Goal: Obtain resource: Download file/media

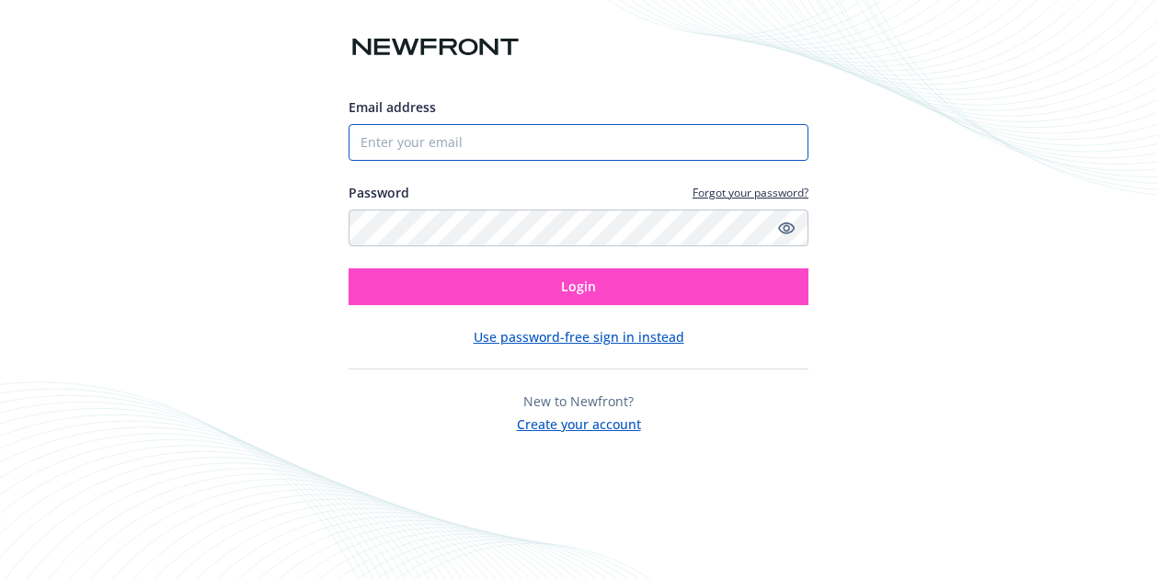
type input "[EMAIL_ADDRESS][DOMAIN_NAME]"
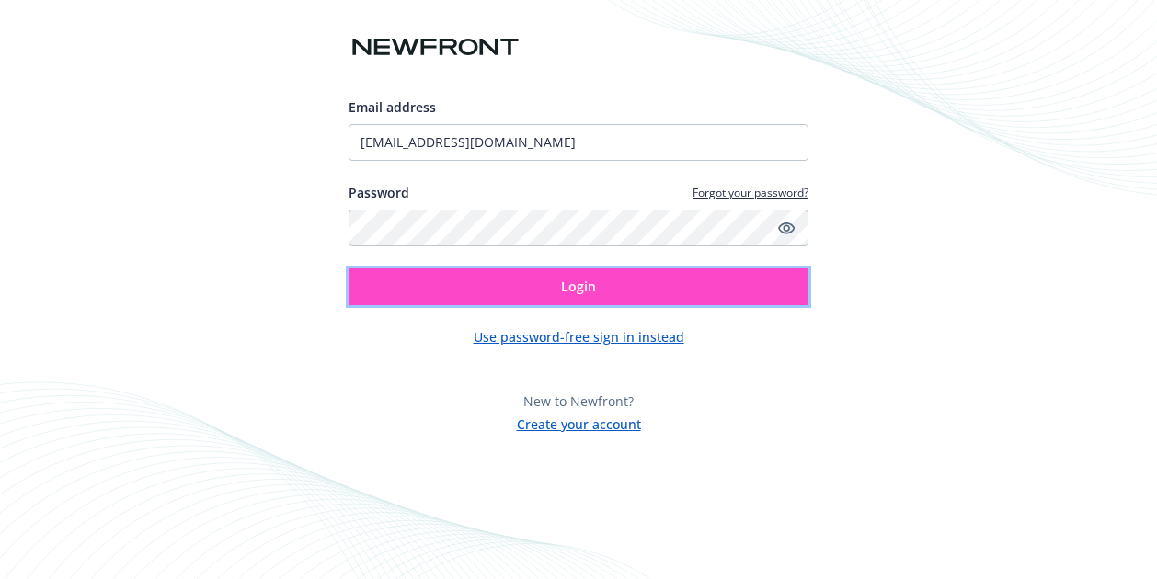
click at [572, 280] on span "Login" at bounding box center [578, 286] width 35 height 17
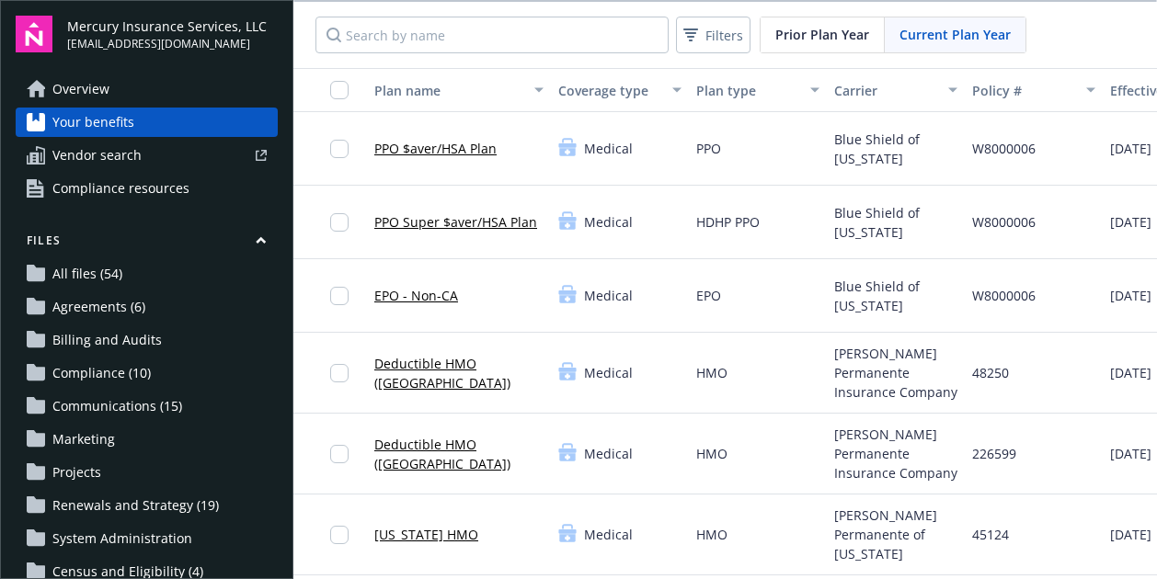
click at [125, 82] on link "Overview" at bounding box center [147, 88] width 262 height 29
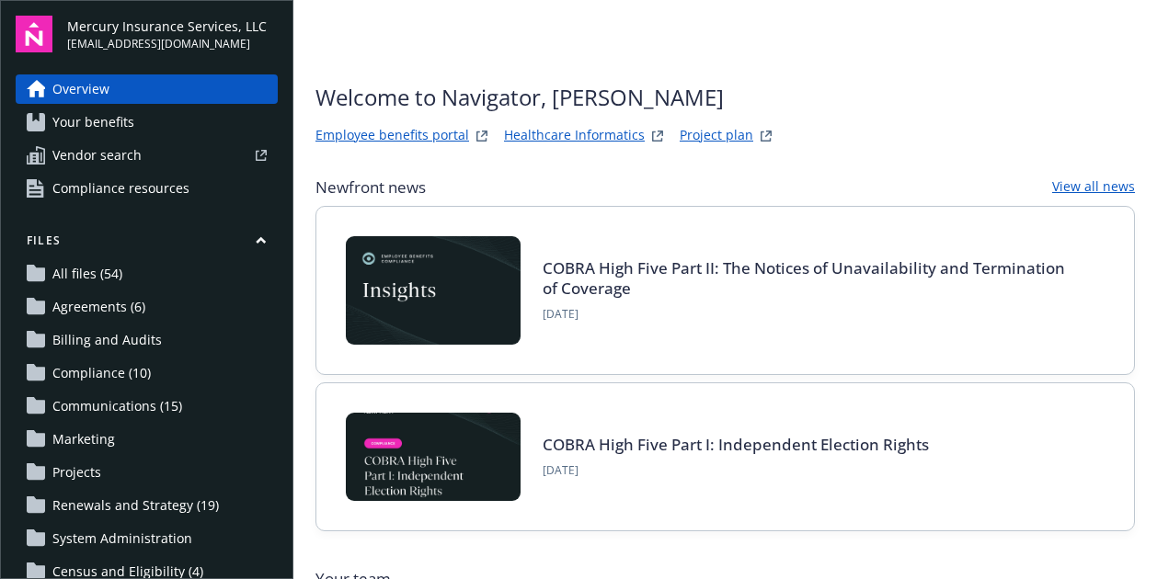
click at [721, 133] on link "Project plan" at bounding box center [717, 136] width 74 height 22
click at [702, 135] on link "Project plan" at bounding box center [717, 136] width 74 height 22
